Goal: Find specific page/section: Find specific page/section

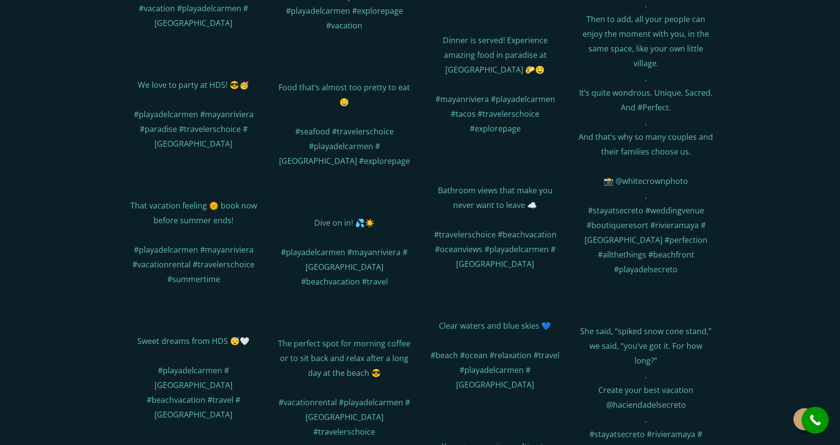
scroll to position [7784, 0]
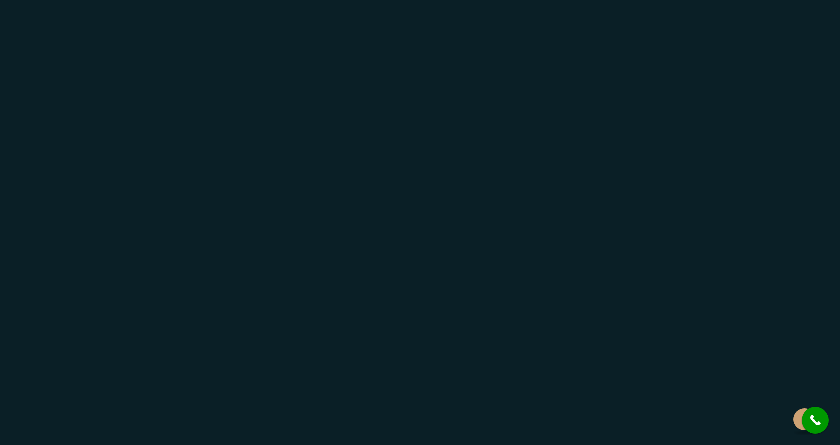
scroll to position [368, 0]
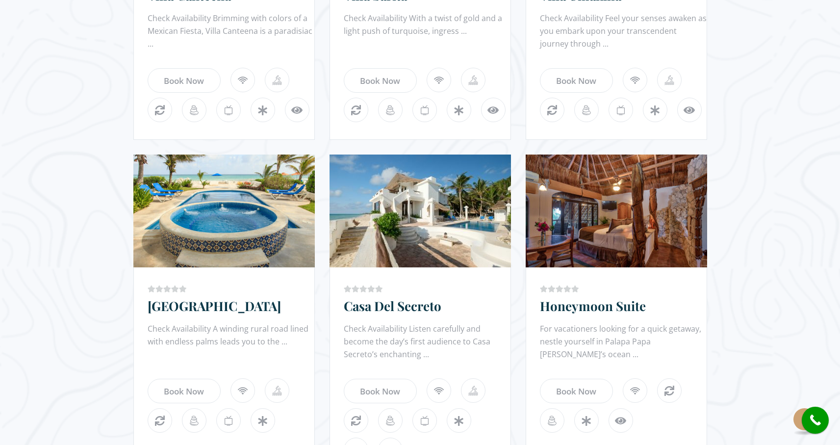
scroll to position [154, 0]
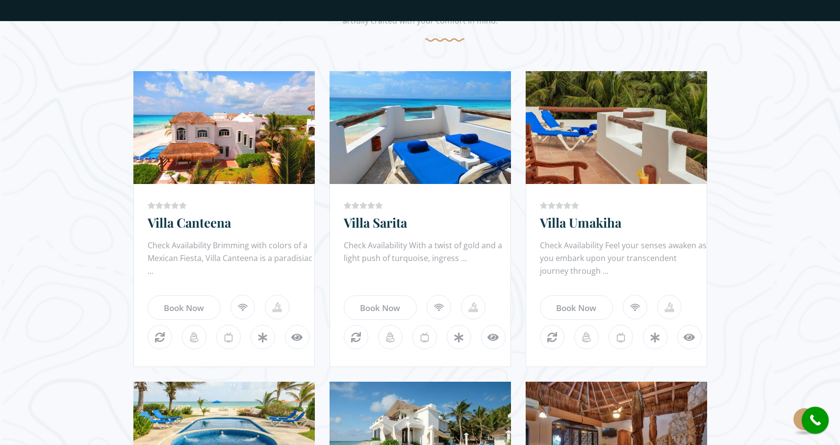
click at [166, 226] on link "Villa Canteena" at bounding box center [189, 222] width 83 height 17
